Goal: Task Accomplishment & Management: Manage account settings

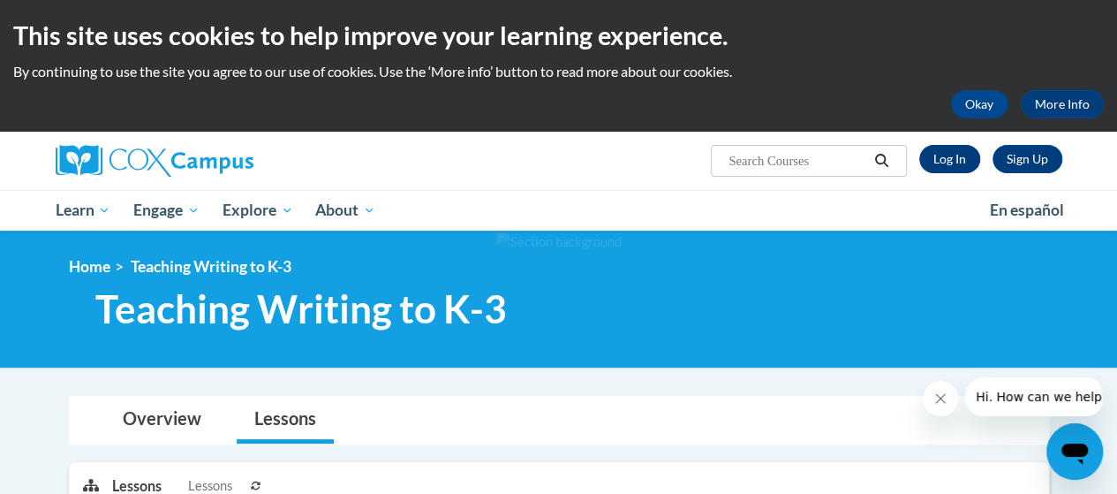
click at [949, 155] on link "Log In" at bounding box center [950, 159] width 61 height 28
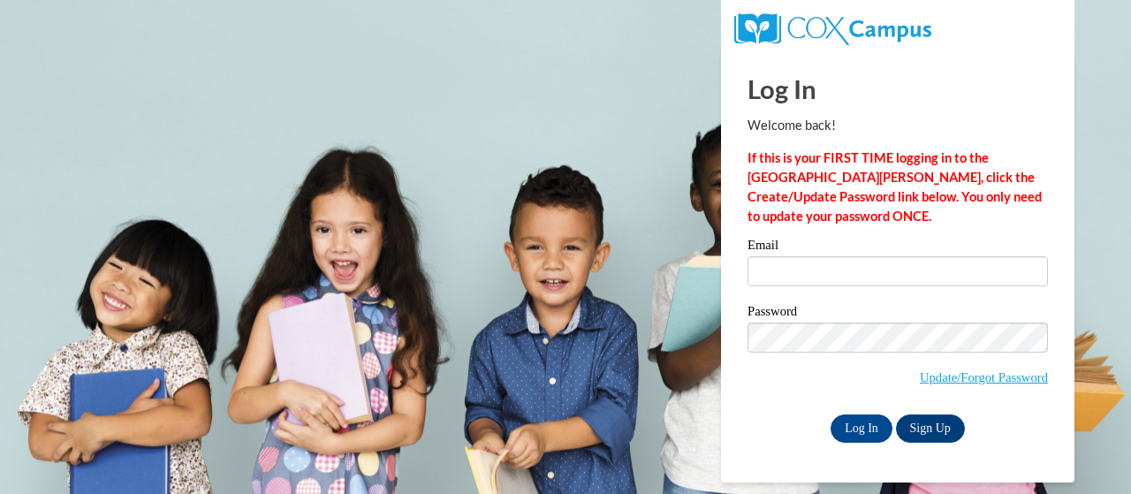
click at [849, 269] on input "Email" at bounding box center [897, 271] width 300 height 30
type input "Willis.Nancy.M@muscogee.k12.ga.us"
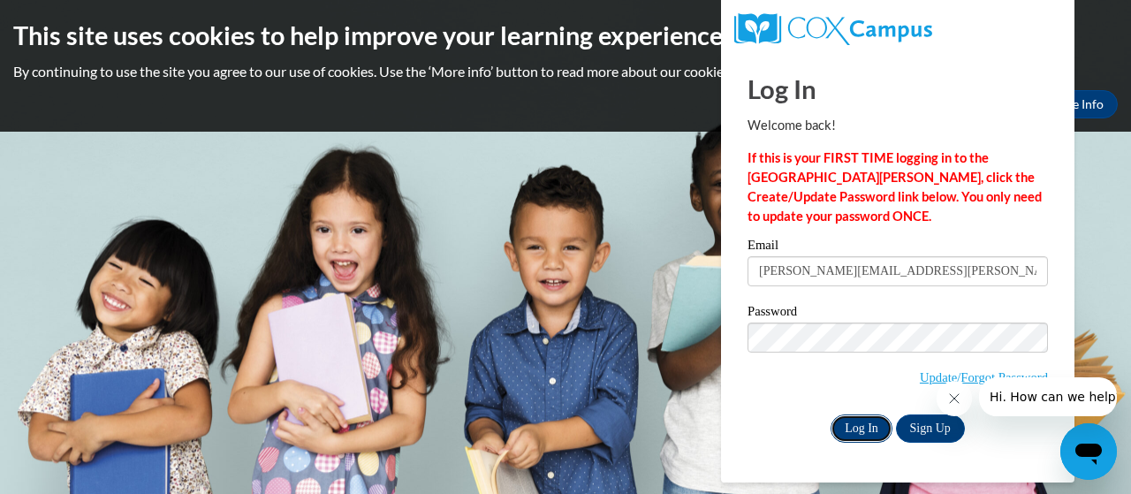
click at [848, 420] on input "Log In" at bounding box center [861, 428] width 62 height 28
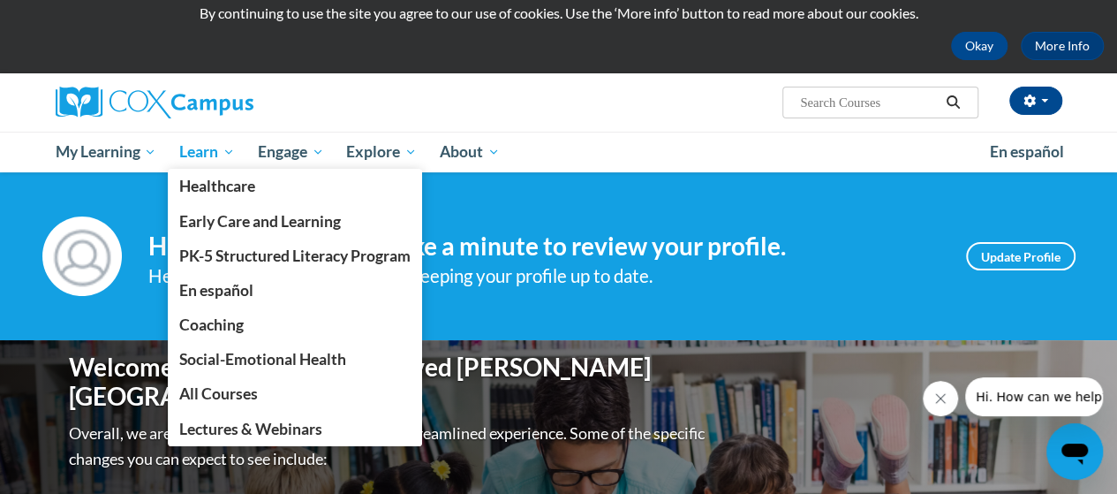
scroll to position [55, 0]
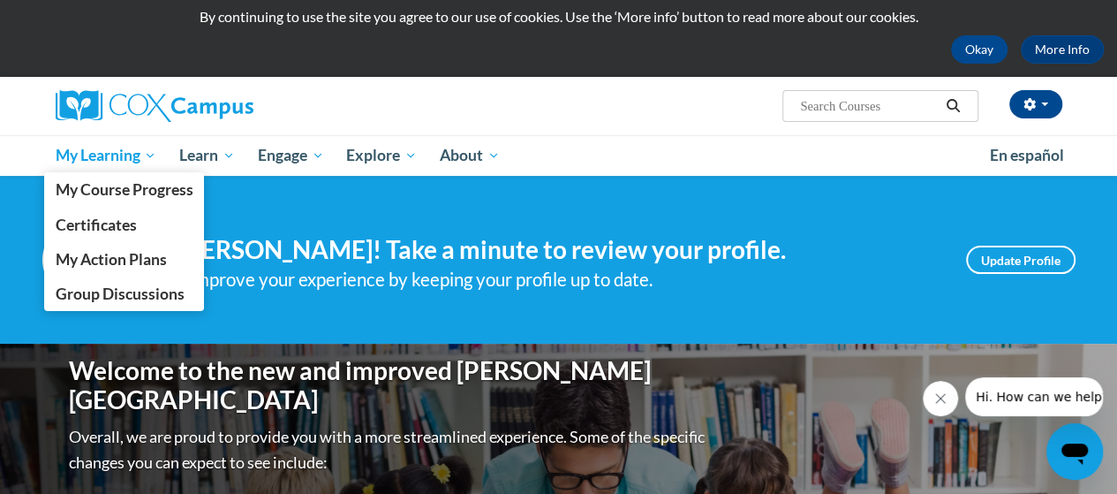
click at [110, 144] on link "My Learning" at bounding box center [106, 155] width 125 height 41
click at [158, 200] on link "My Course Progress" at bounding box center [124, 189] width 161 height 34
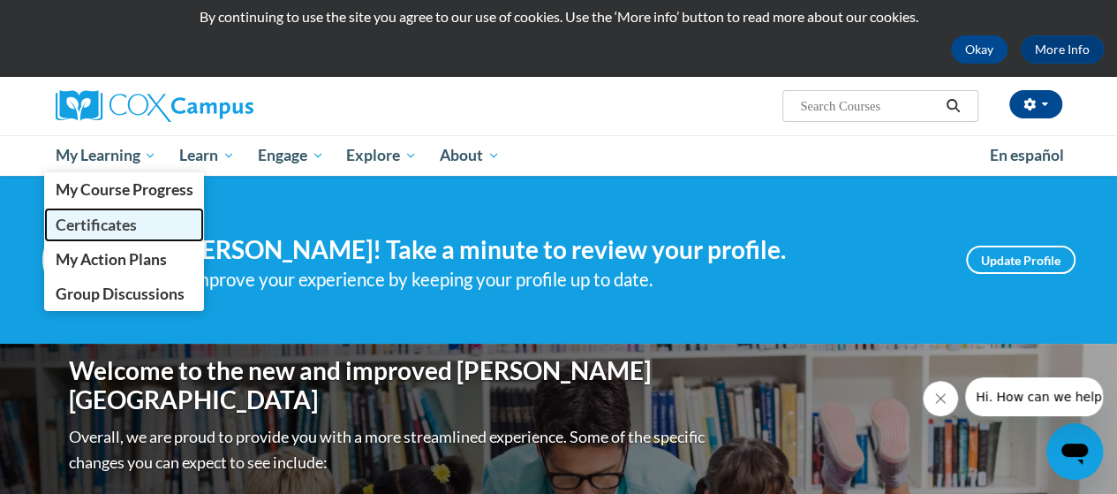
click at [128, 231] on span "Certificates" at bounding box center [95, 225] width 81 height 19
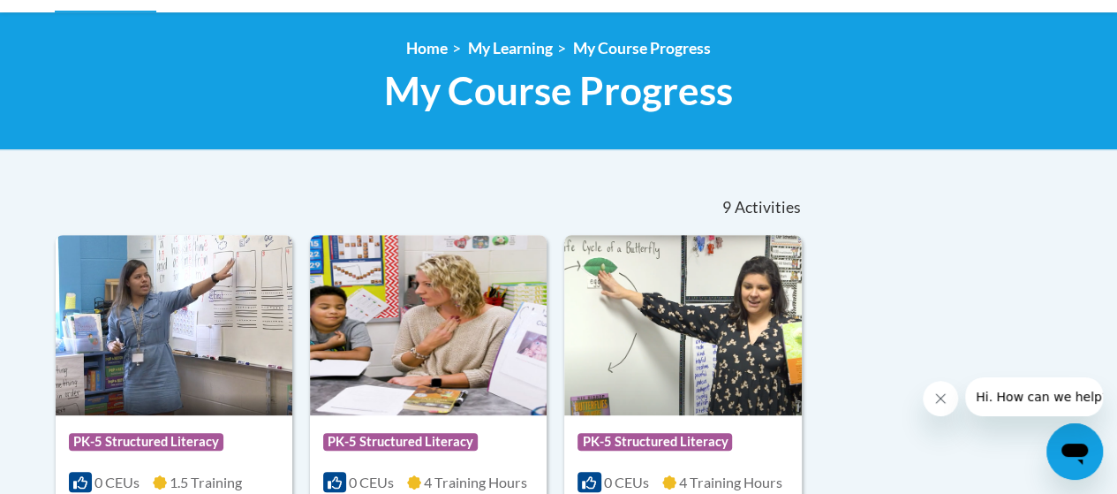
scroll to position [217, 0]
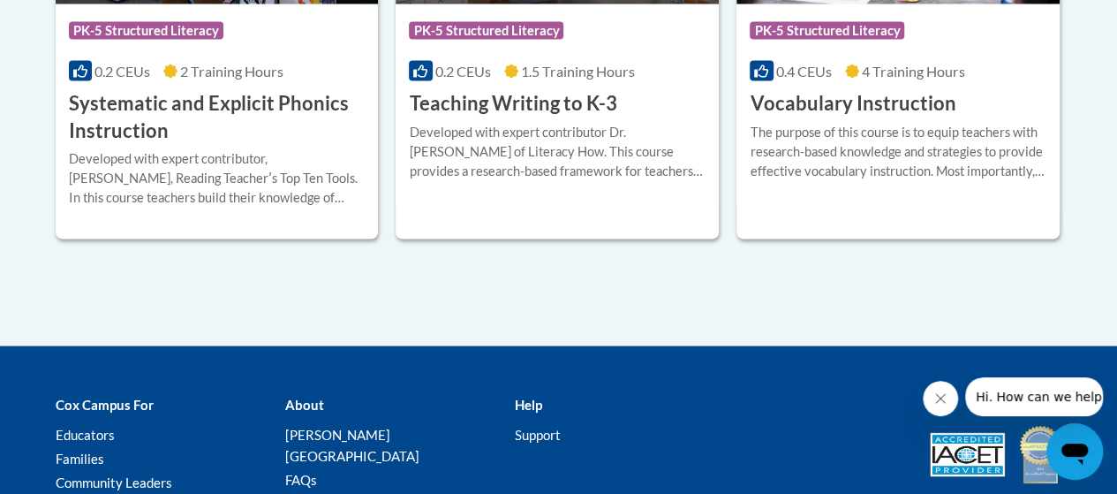
click at [602, 370] on div "Cox Campus For Educators Families Community Leaders About Cox Campus FAQs Terms…" at bounding box center [558, 455] width 1117 height 176
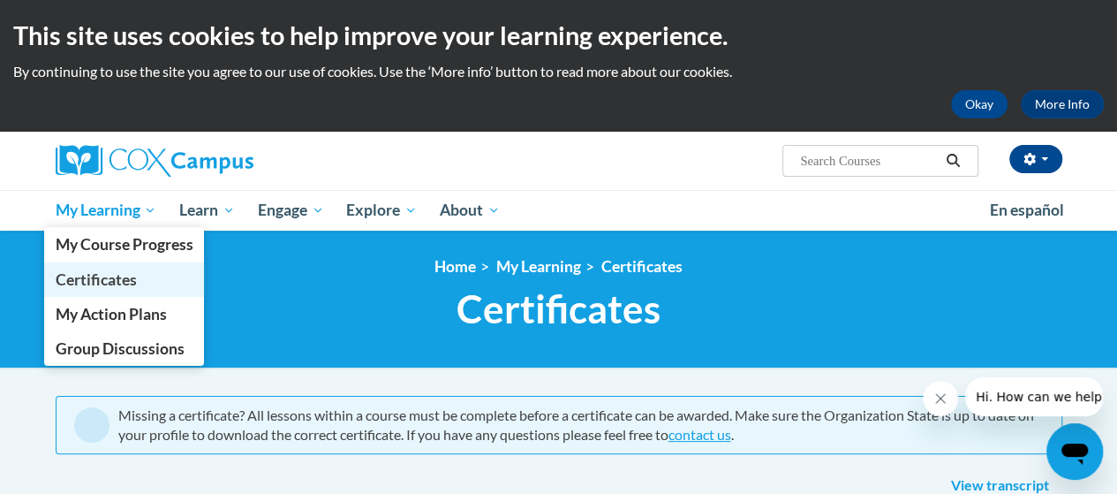
click at [131, 278] on span "Certificates" at bounding box center [95, 279] width 81 height 19
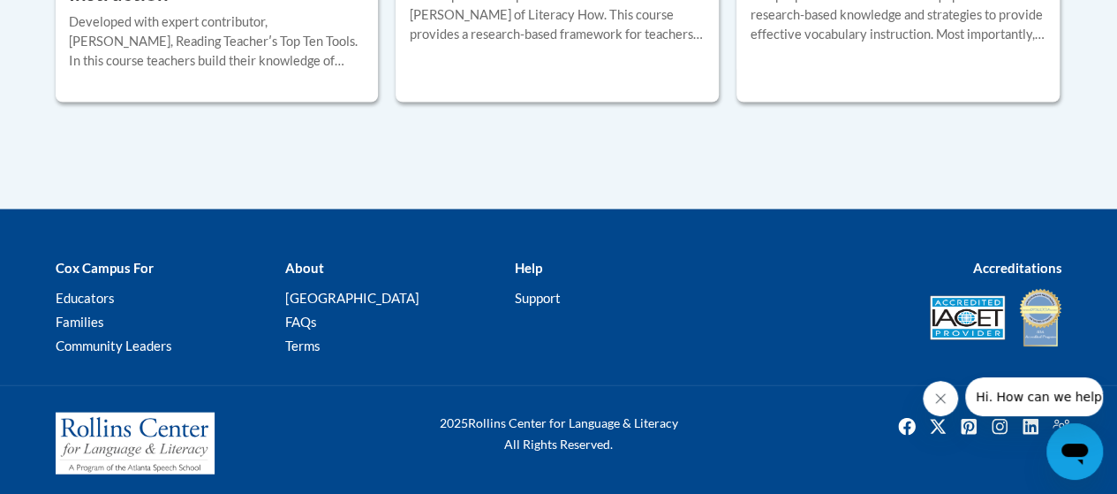
scroll to position [1802, 0]
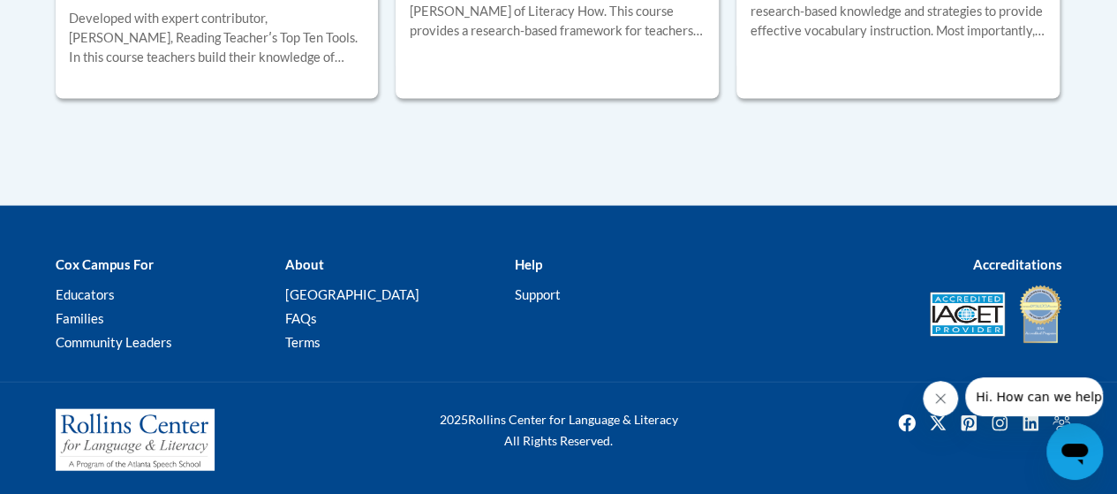
click at [930, 412] on button "Close message from company" at bounding box center [940, 398] width 35 height 35
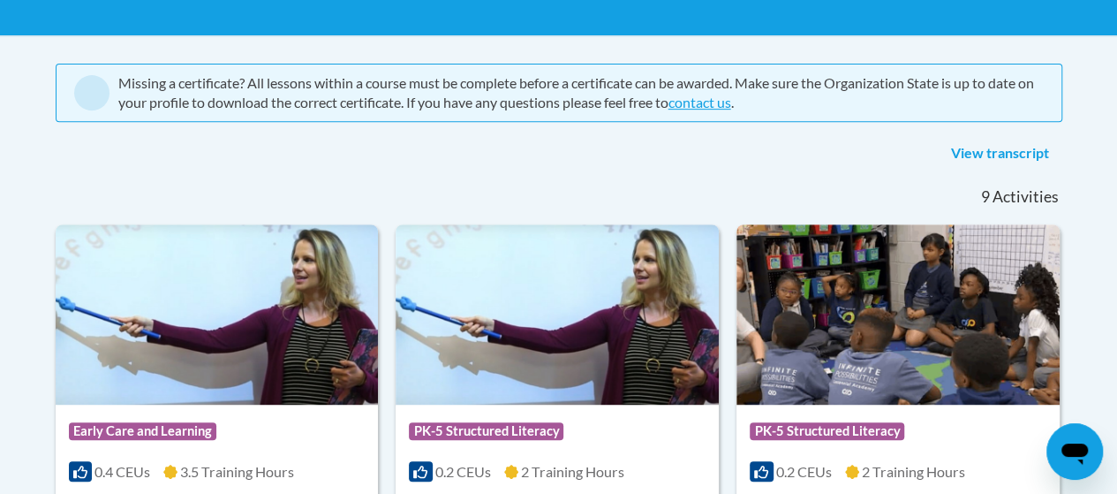
scroll to position [299, 0]
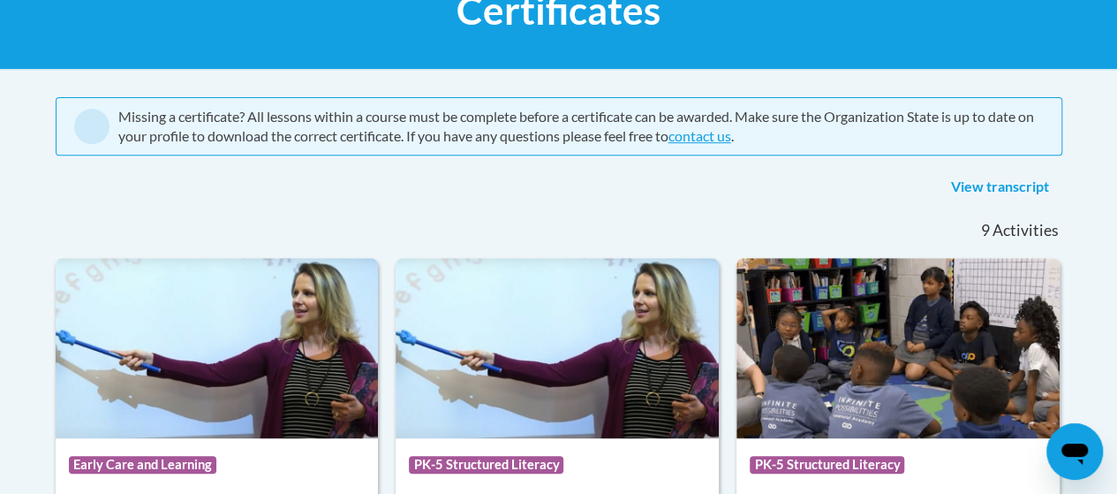
click at [1013, 187] on link "View transcript" at bounding box center [1000, 187] width 125 height 28
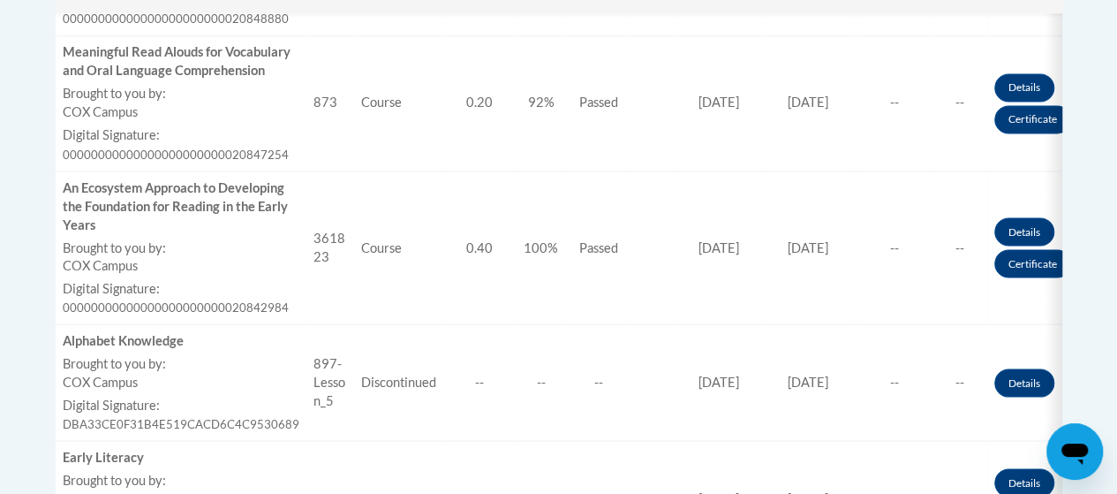
scroll to position [1523, 0]
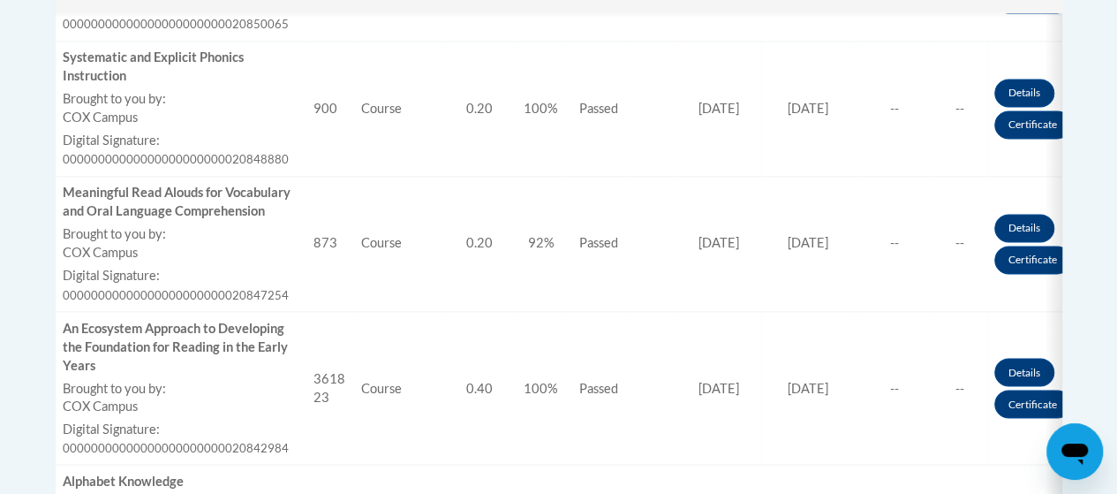
click at [93, 440] on span "00000000000000000000000020842984" at bounding box center [176, 447] width 226 height 14
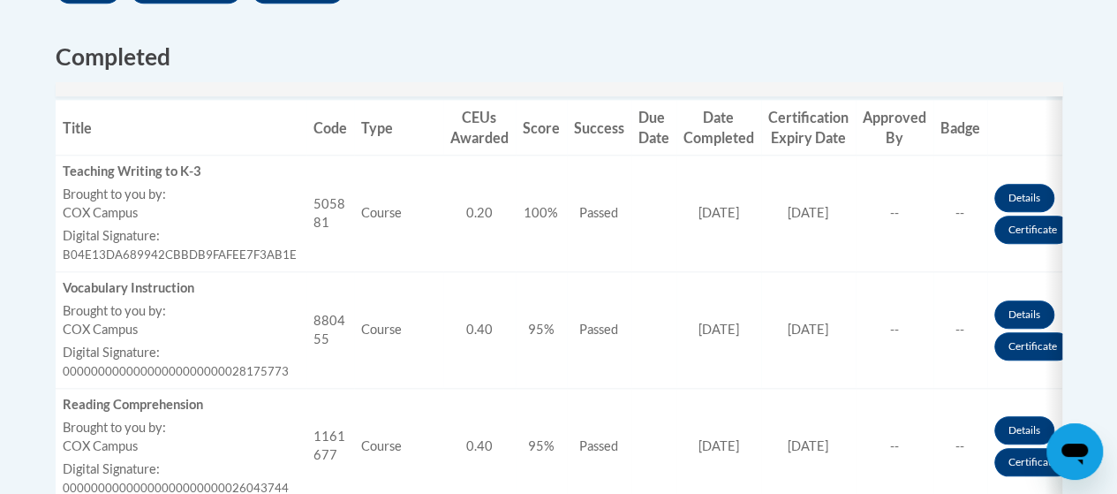
scroll to position [677, 0]
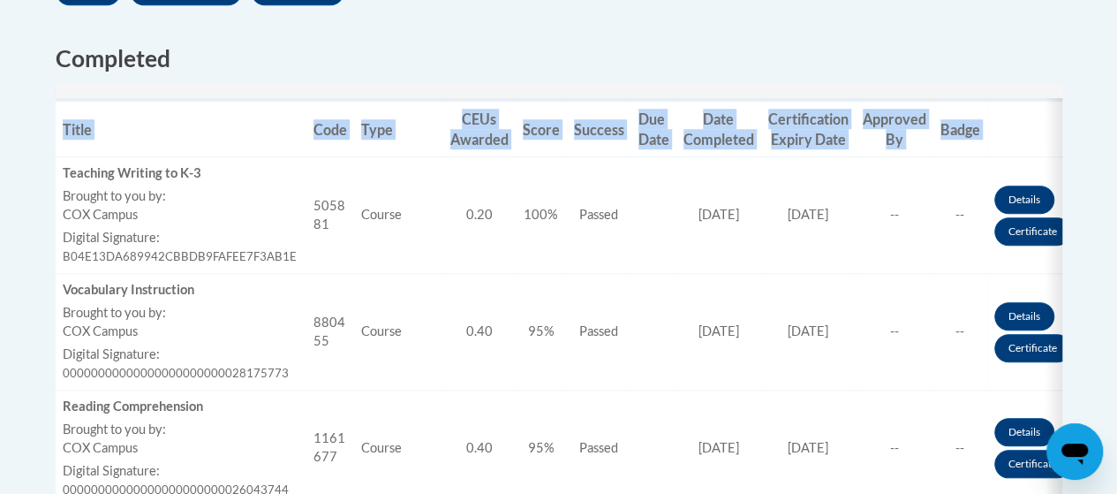
drag, startPoint x: 62, startPoint y: 172, endPoint x: 49, endPoint y: 170, distance: 12.6
click at [246, 136] on th "Title" at bounding box center [181, 130] width 251 height 56
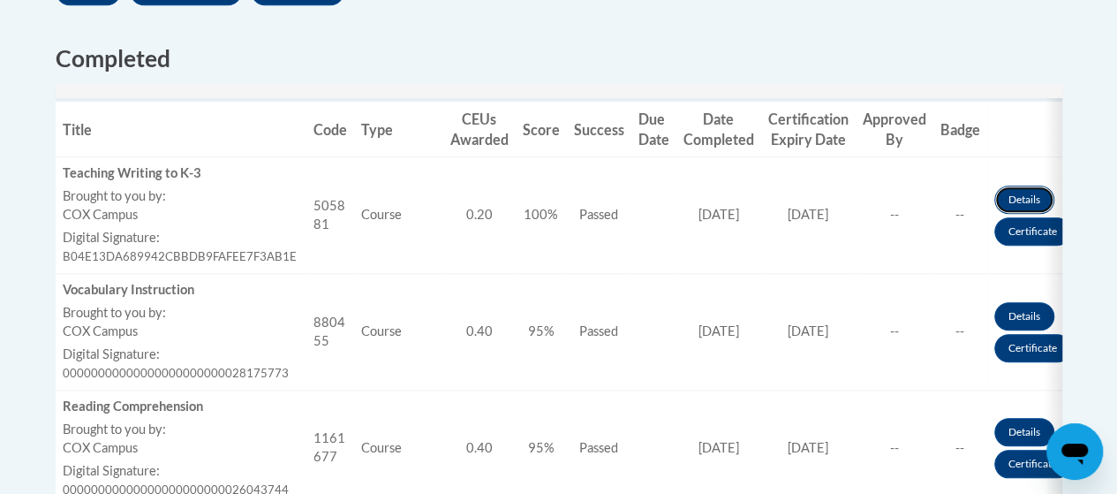
click at [1012, 202] on link "Details" at bounding box center [1025, 199] width 60 height 28
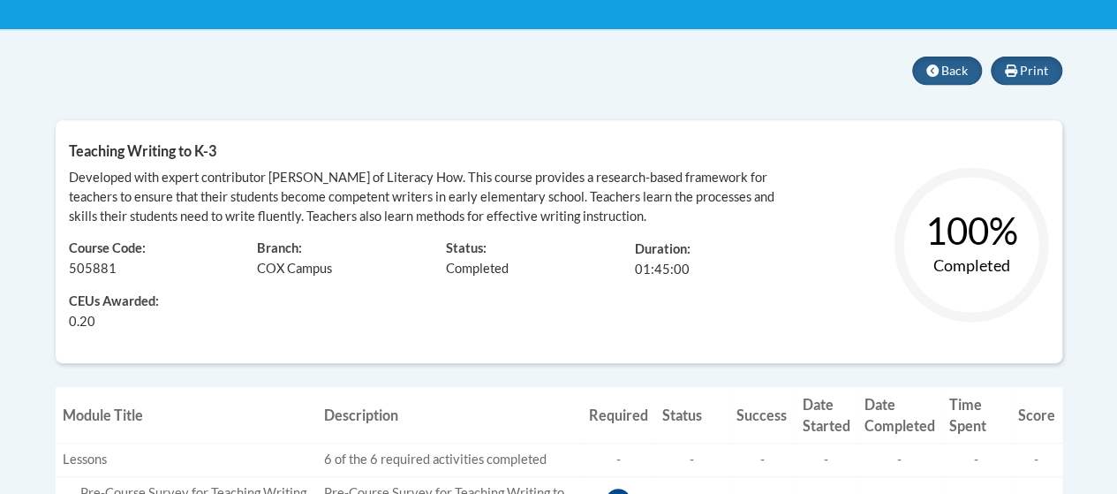
scroll to position [353, 0]
